Goal: Navigation & Orientation: Find specific page/section

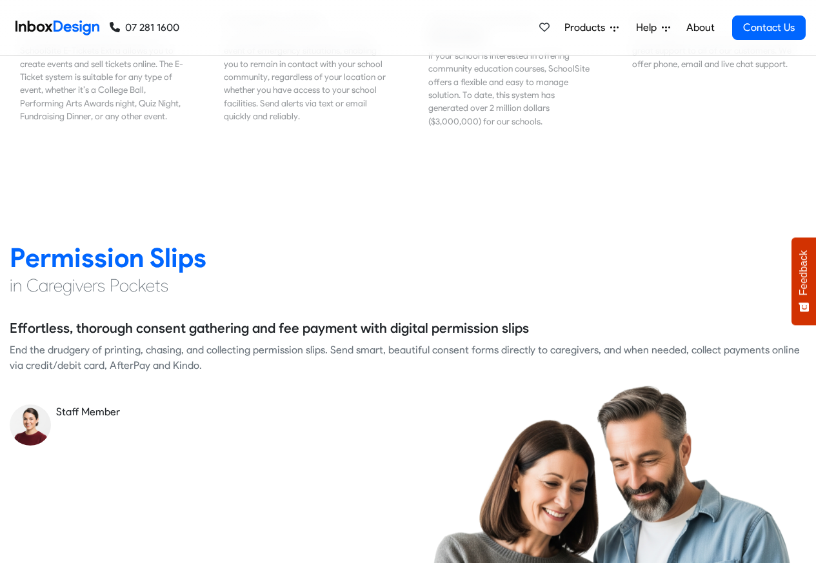
scroll to position [1625, 0]
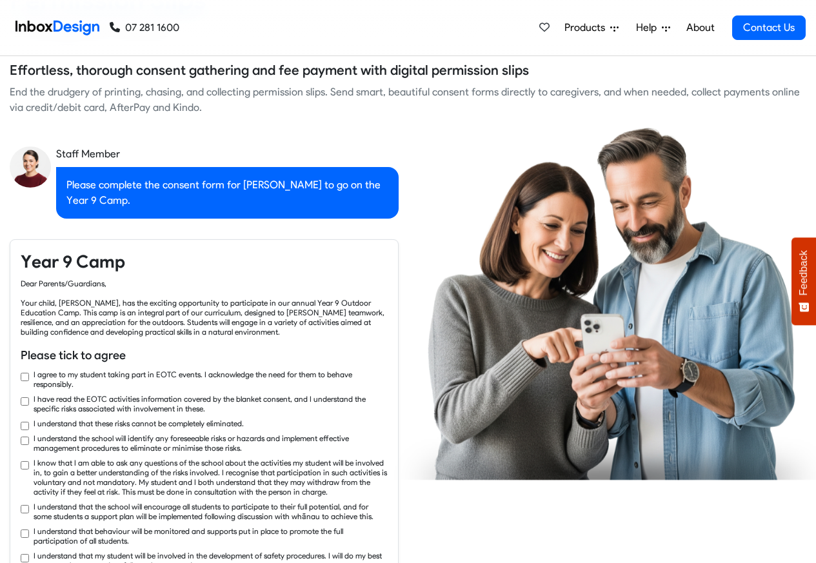
checkbox input "true"
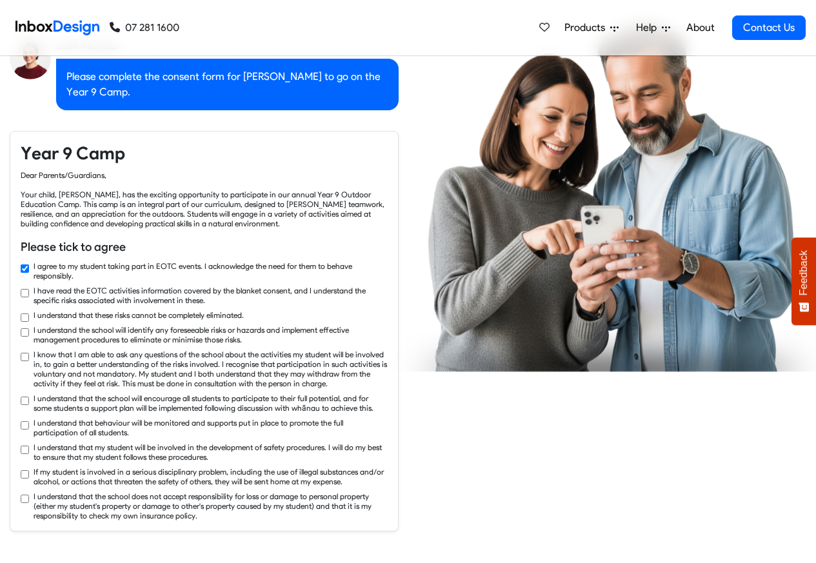
checkbox input "true"
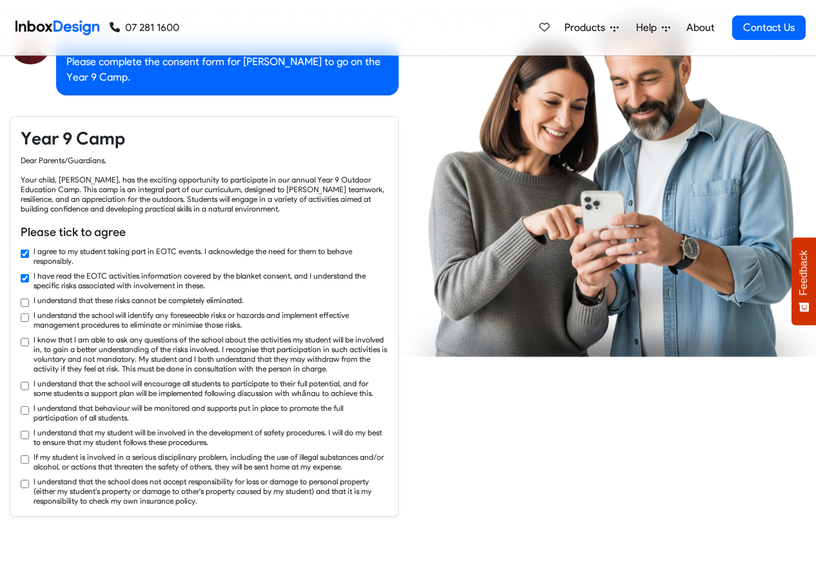
checkbox input "true"
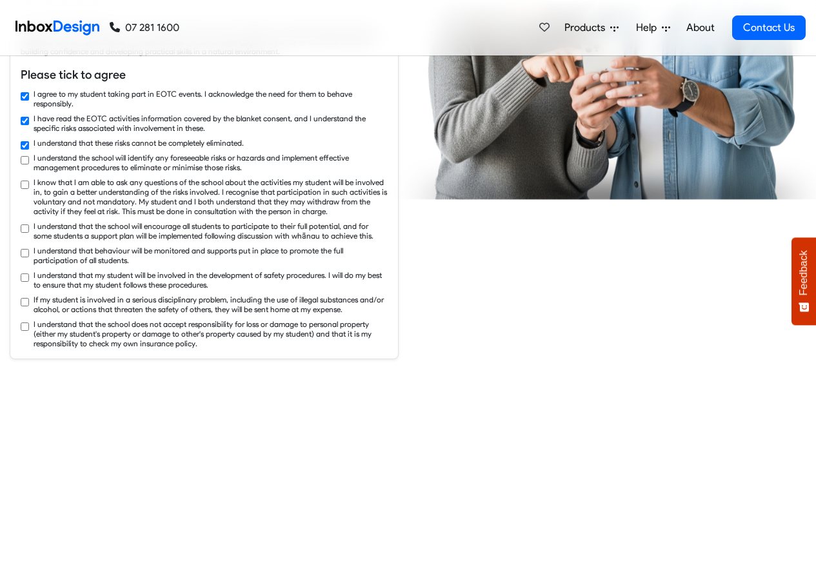
checkbox input "true"
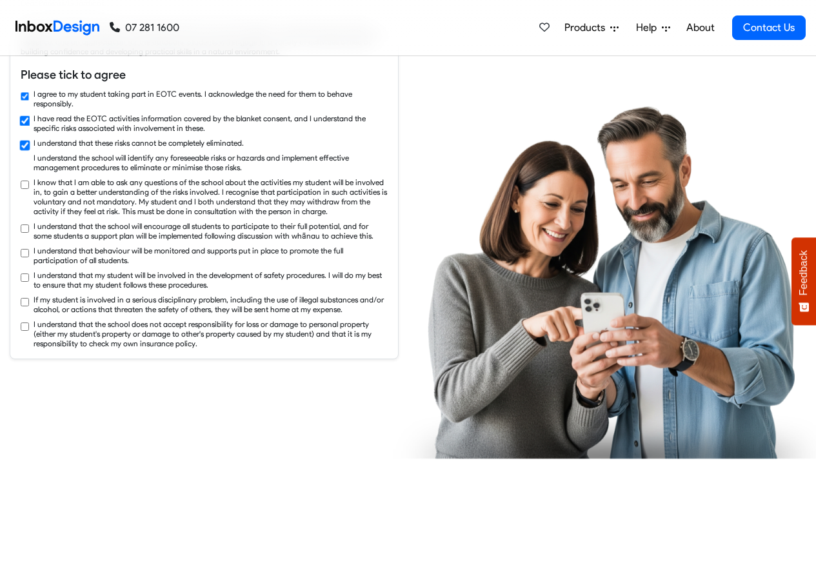
scroll to position [2167, 0]
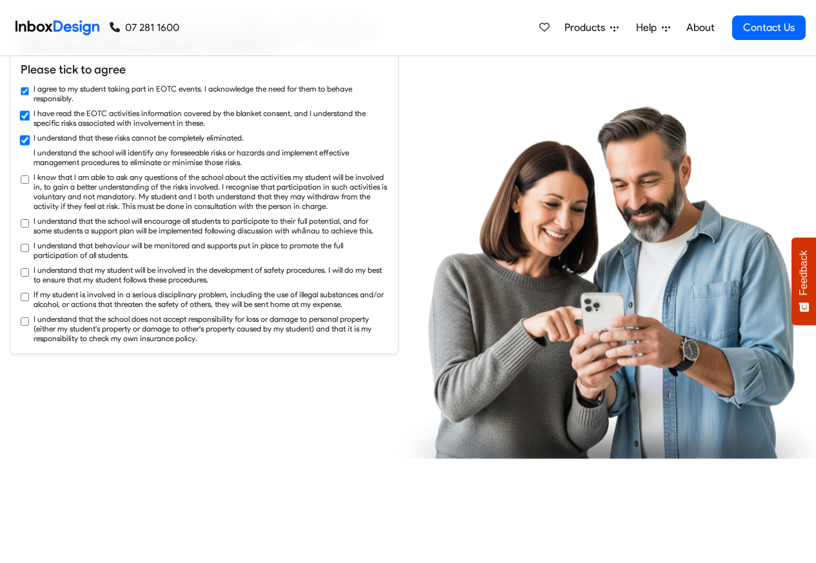
checkbox input "true"
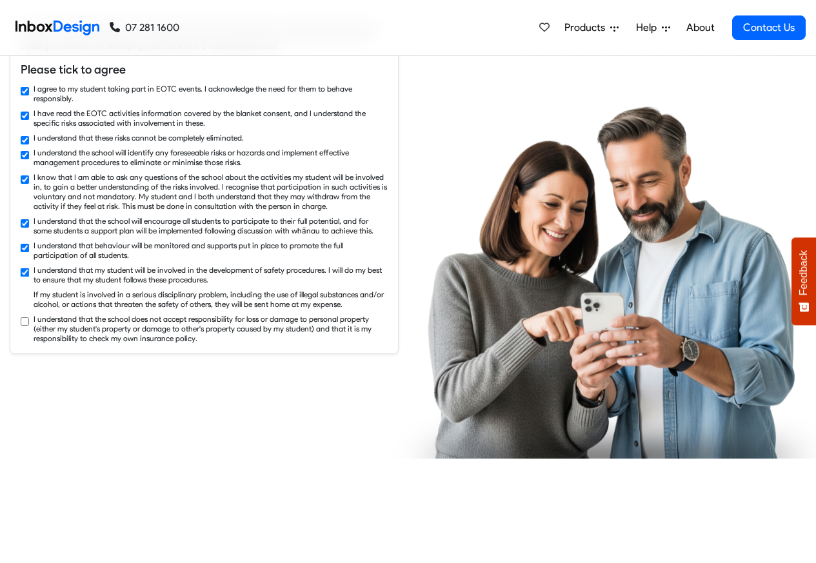
checkbox input "true"
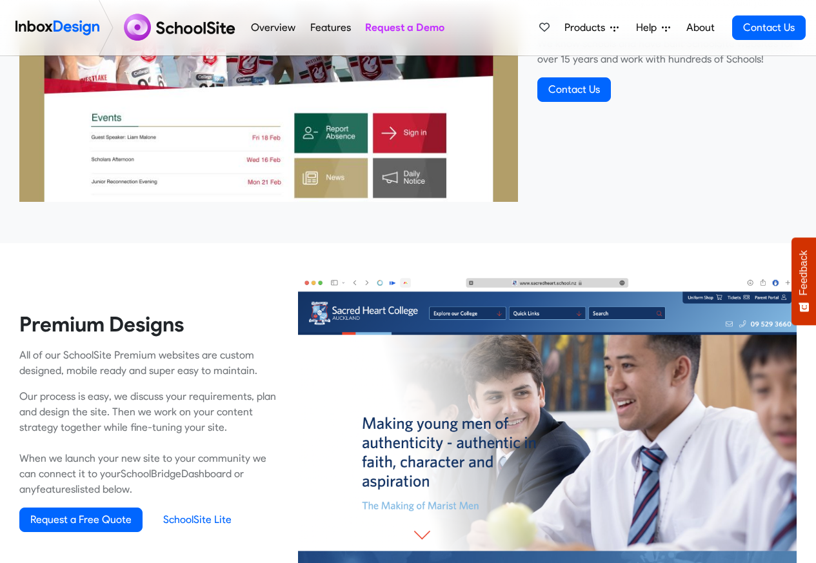
scroll to position [619, 0]
